Goal: Find specific page/section: Find specific page/section

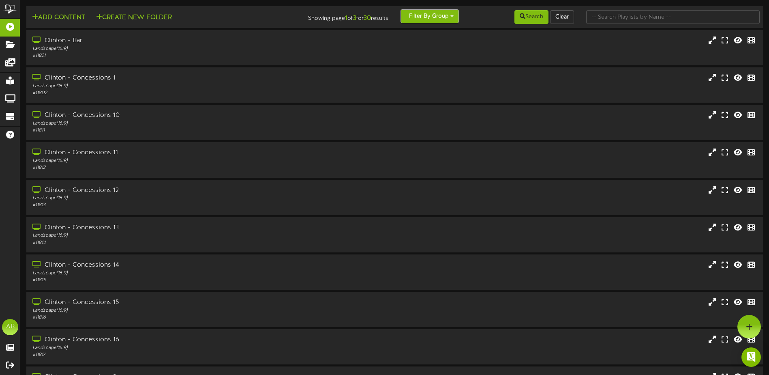
click at [418, 16] on button "Filter By Group" at bounding box center [430, 16] width 58 height 14
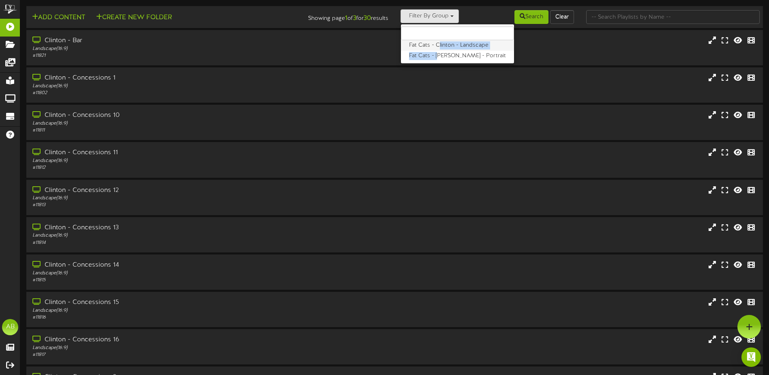
drag, startPoint x: 439, startPoint y: 57, endPoint x: 439, endPoint y: 48, distance: 9.3
click at [439, 48] on ul "Fat Cats - Clinton - Landscape Fat Cats - [PERSON_NAME] - Portrait" at bounding box center [458, 44] width 114 height 40
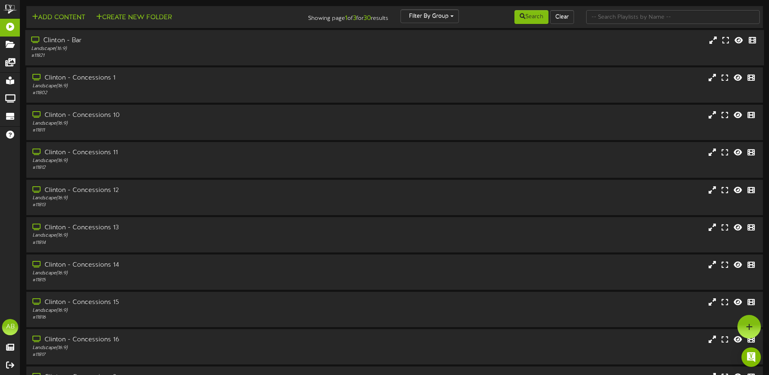
click at [439, 48] on div "Clinton - Bar Landscape ( 16:9 ) # 11821" at bounding box center [394, 47] width 739 height 23
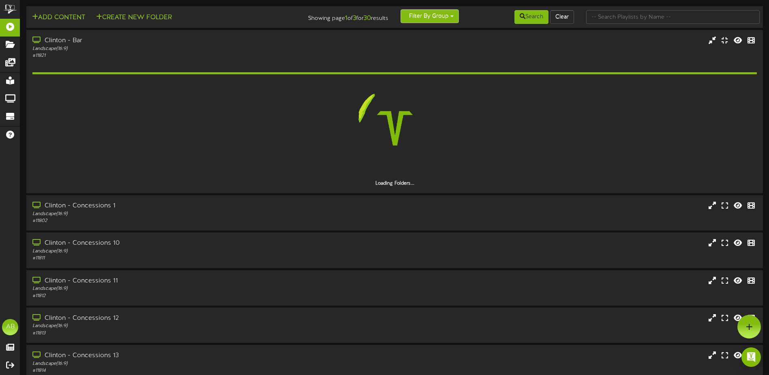
click at [446, 20] on button "Filter By Group" at bounding box center [430, 16] width 58 height 14
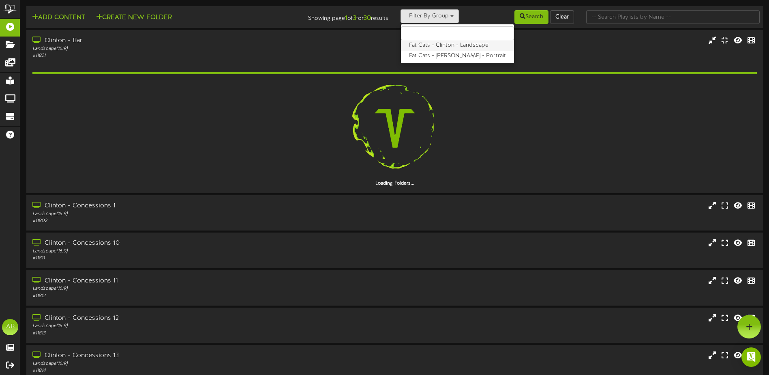
click at [448, 50] on label "Fat Cats - Clinton - Landscape" at bounding box center [457, 45] width 113 height 11
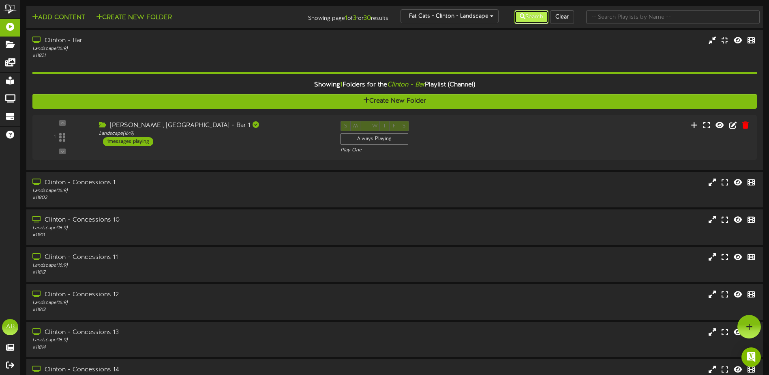
click at [531, 17] on button "Search" at bounding box center [532, 17] width 34 height 14
click at [450, 14] on button "Fat Cats - Clinton - Landscape" at bounding box center [450, 16] width 98 height 14
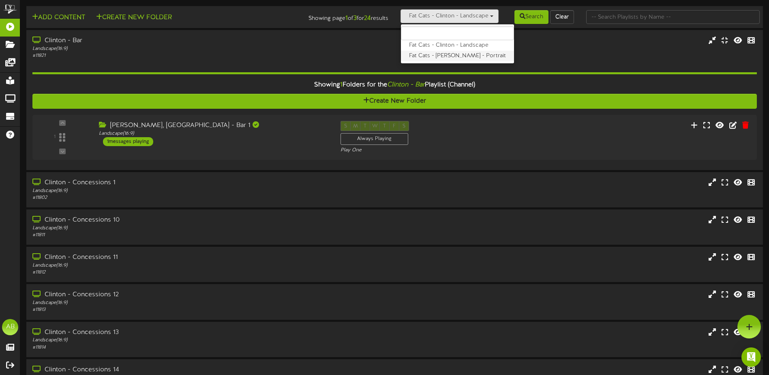
click at [448, 56] on label "Fat Cats - Clinton - Portrait" at bounding box center [457, 56] width 113 height 11
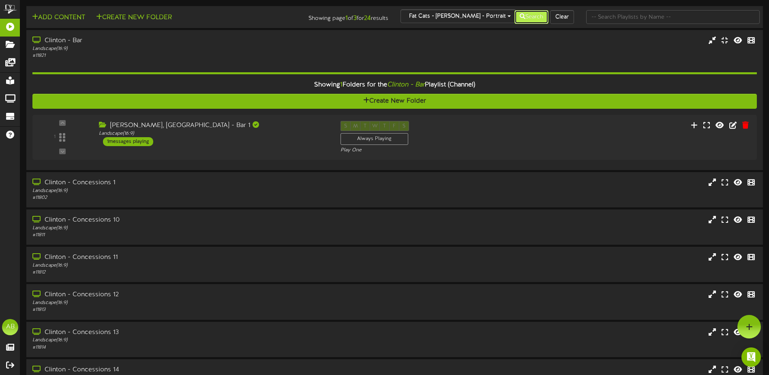
click at [524, 16] on button "Search" at bounding box center [532, 17] width 34 height 14
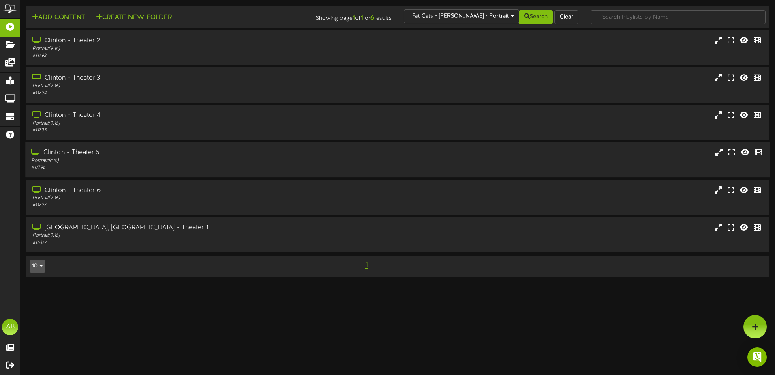
click at [139, 161] on div "Portrait ( 9:16 )" at bounding box center [180, 160] width 298 height 7
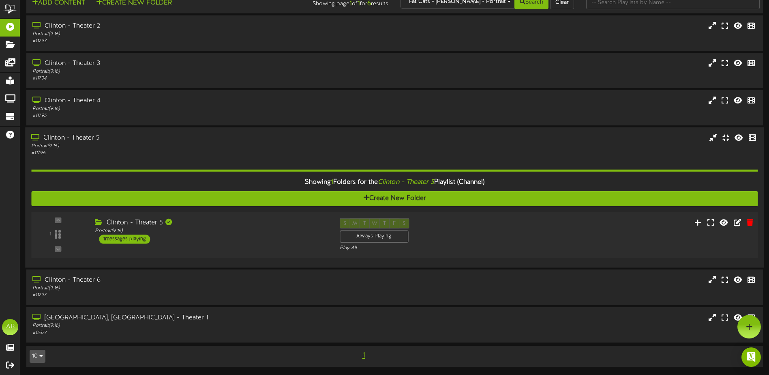
click at [236, 246] on div "1 ( 9:16" at bounding box center [395, 234] width 734 height 33
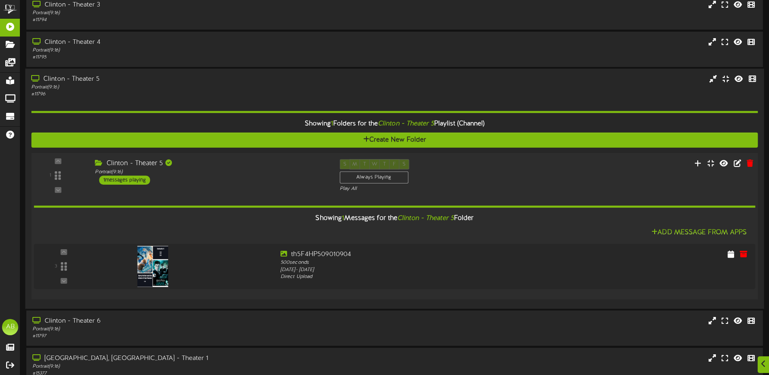
scroll to position [114, 0]
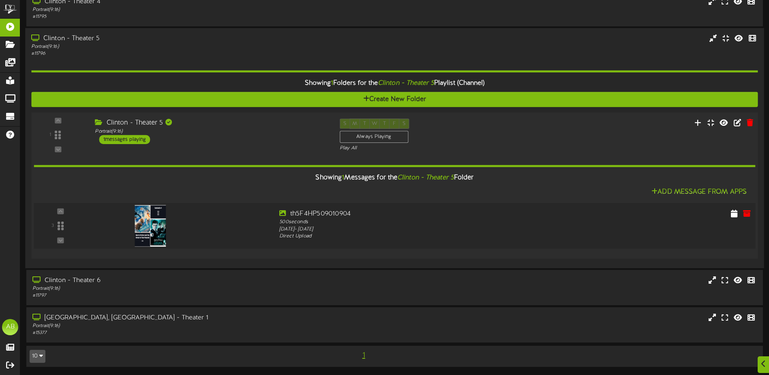
click at [244, 224] on div at bounding box center [182, 223] width 182 height 29
